Goal: Check status: Check status

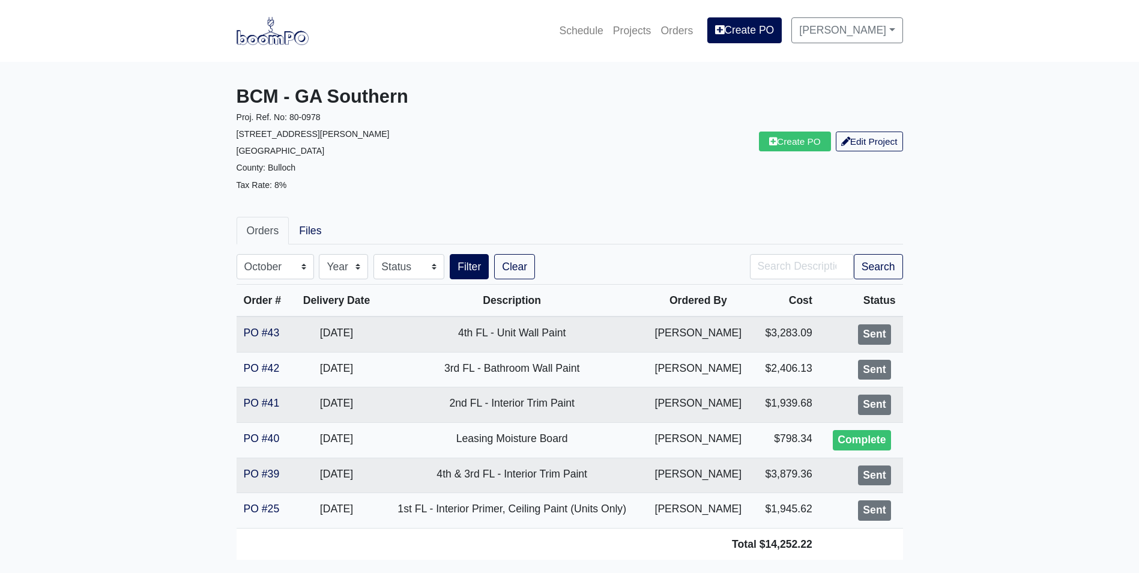
select select "10"
click at [281, 37] on img at bounding box center [272, 31] width 72 height 28
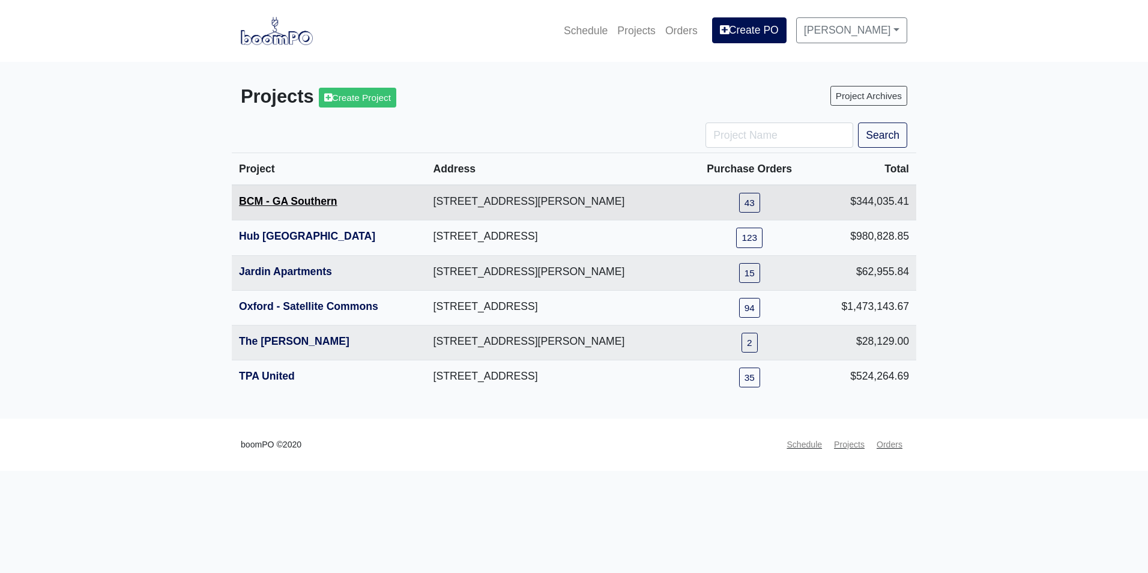
click at [284, 202] on link "BCM - GA Southern" at bounding box center [288, 201] width 98 height 12
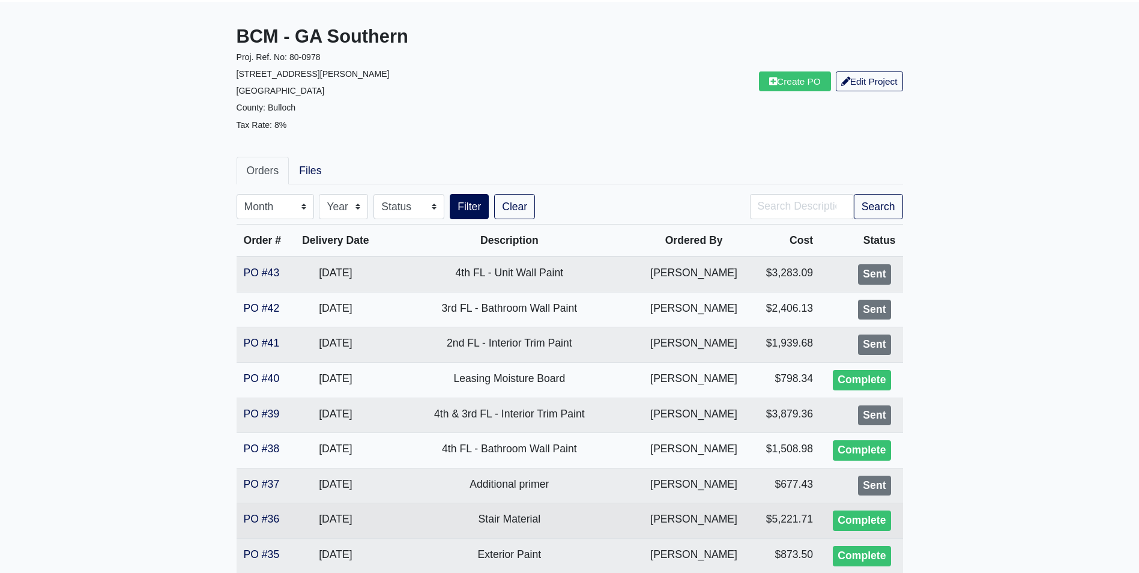
scroll to position [120, 0]
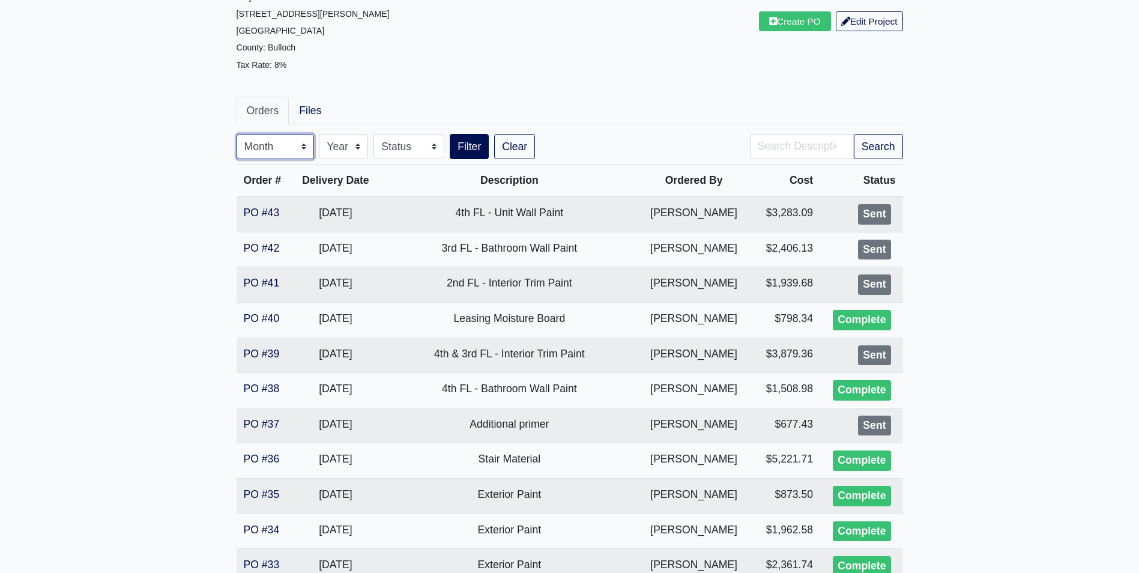
click at [273, 145] on select "Month January February March April May June July August September October Novem…" at bounding box center [274, 146] width 77 height 25
select select "10"
click at [236, 134] on select "Month January February March April May June July August September October Novem…" at bounding box center [274, 146] width 77 height 25
click at [459, 153] on button "Filter" at bounding box center [469, 146] width 39 height 25
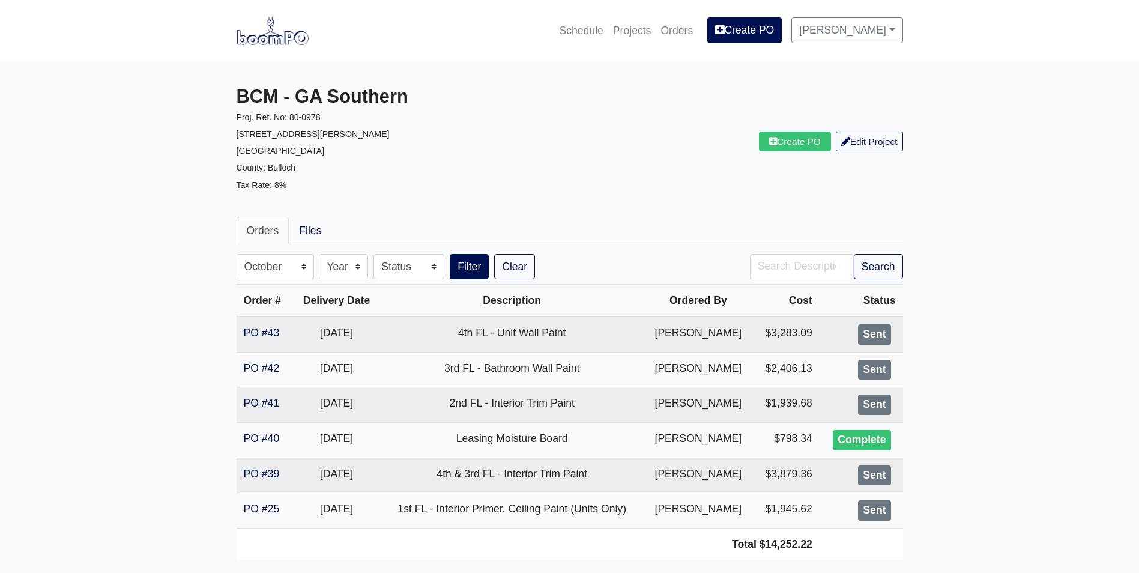
select select "10"
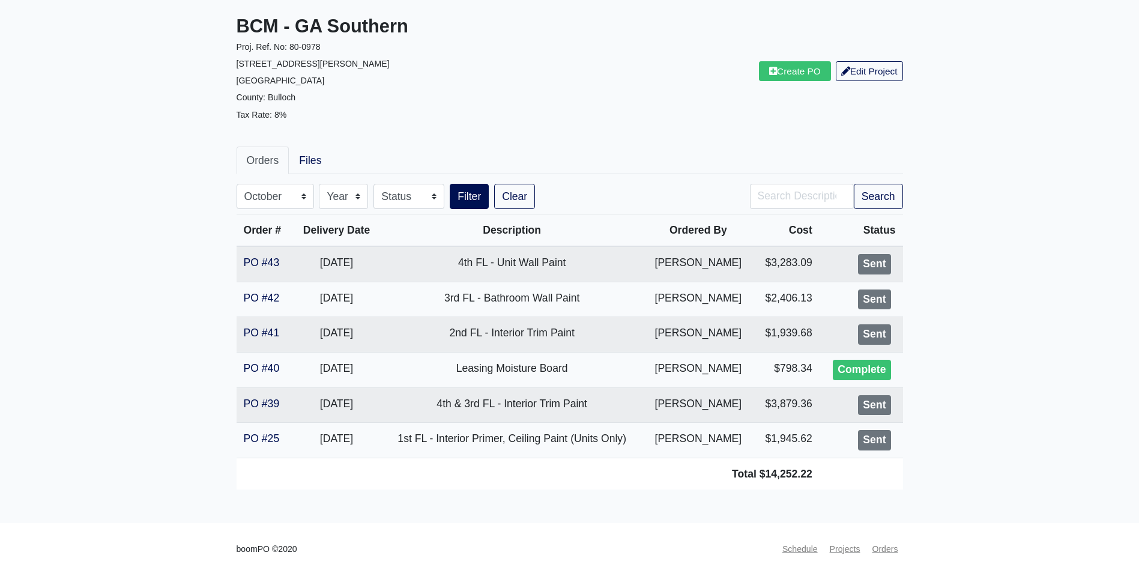
scroll to position [72, 0]
